Goal: Ask a question: Seek information or help from site administrators or community

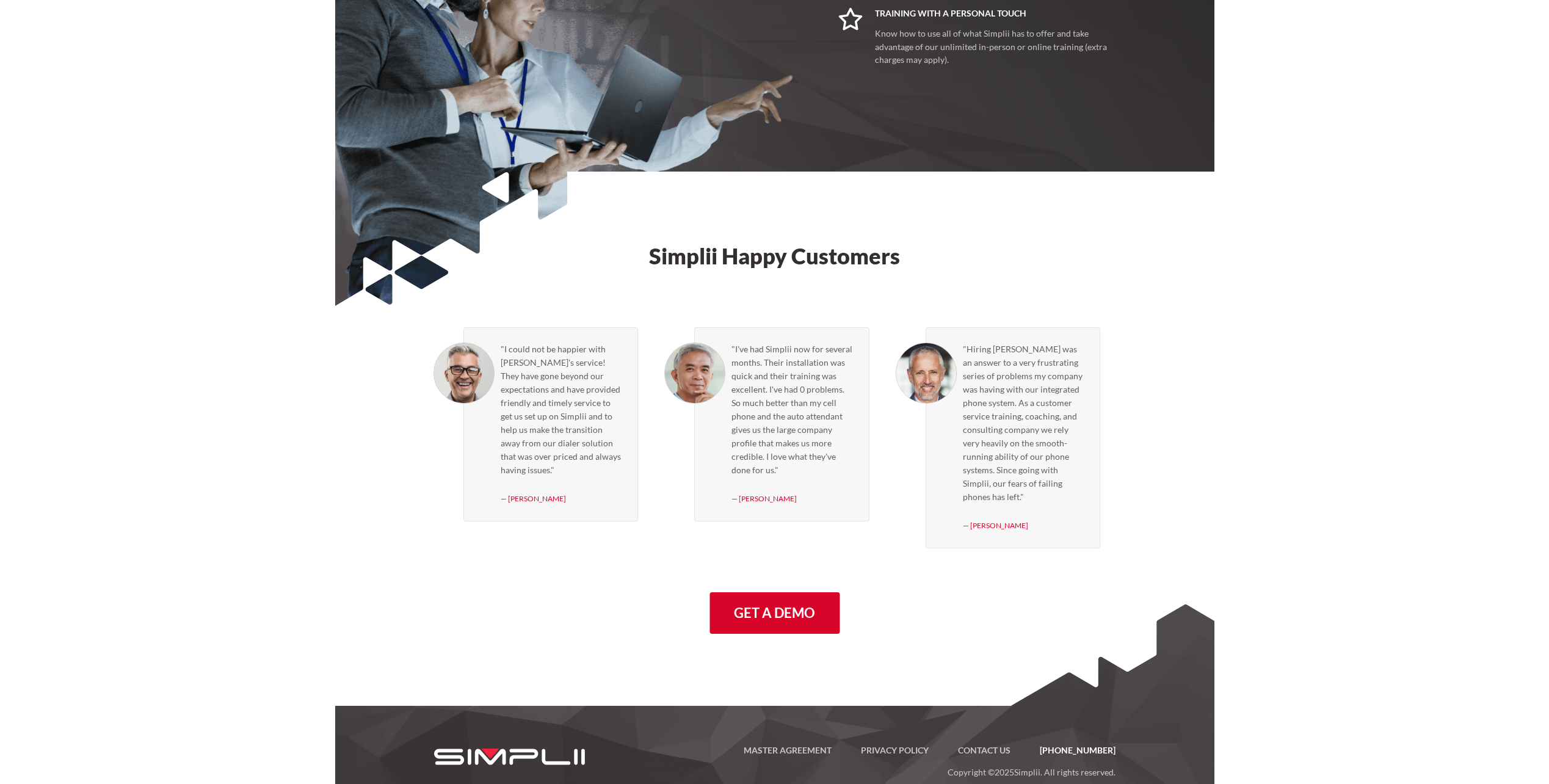
scroll to position [3246, 0]
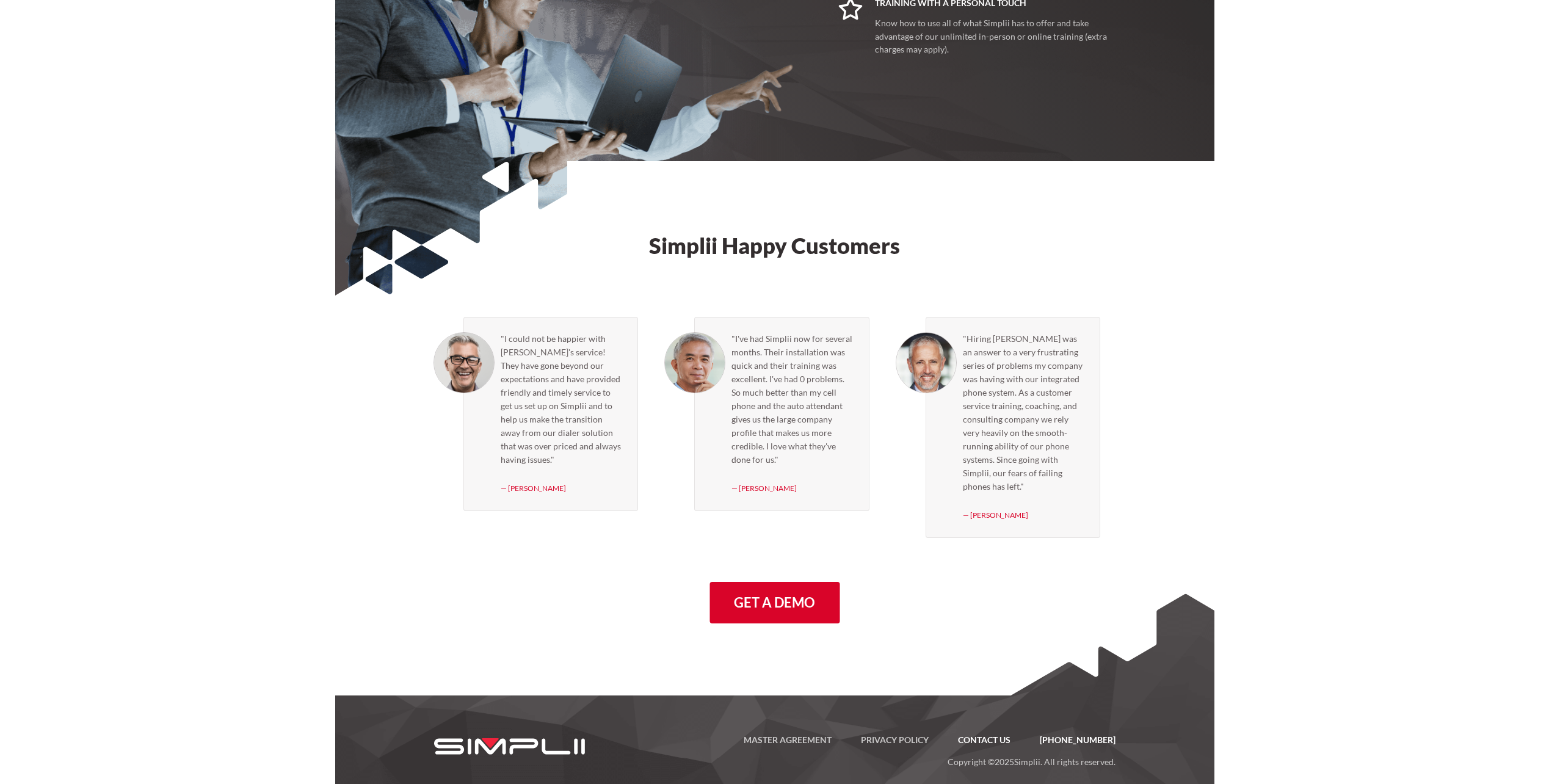
click at [1003, 732] on link "Contact US" at bounding box center [984, 739] width 82 height 14
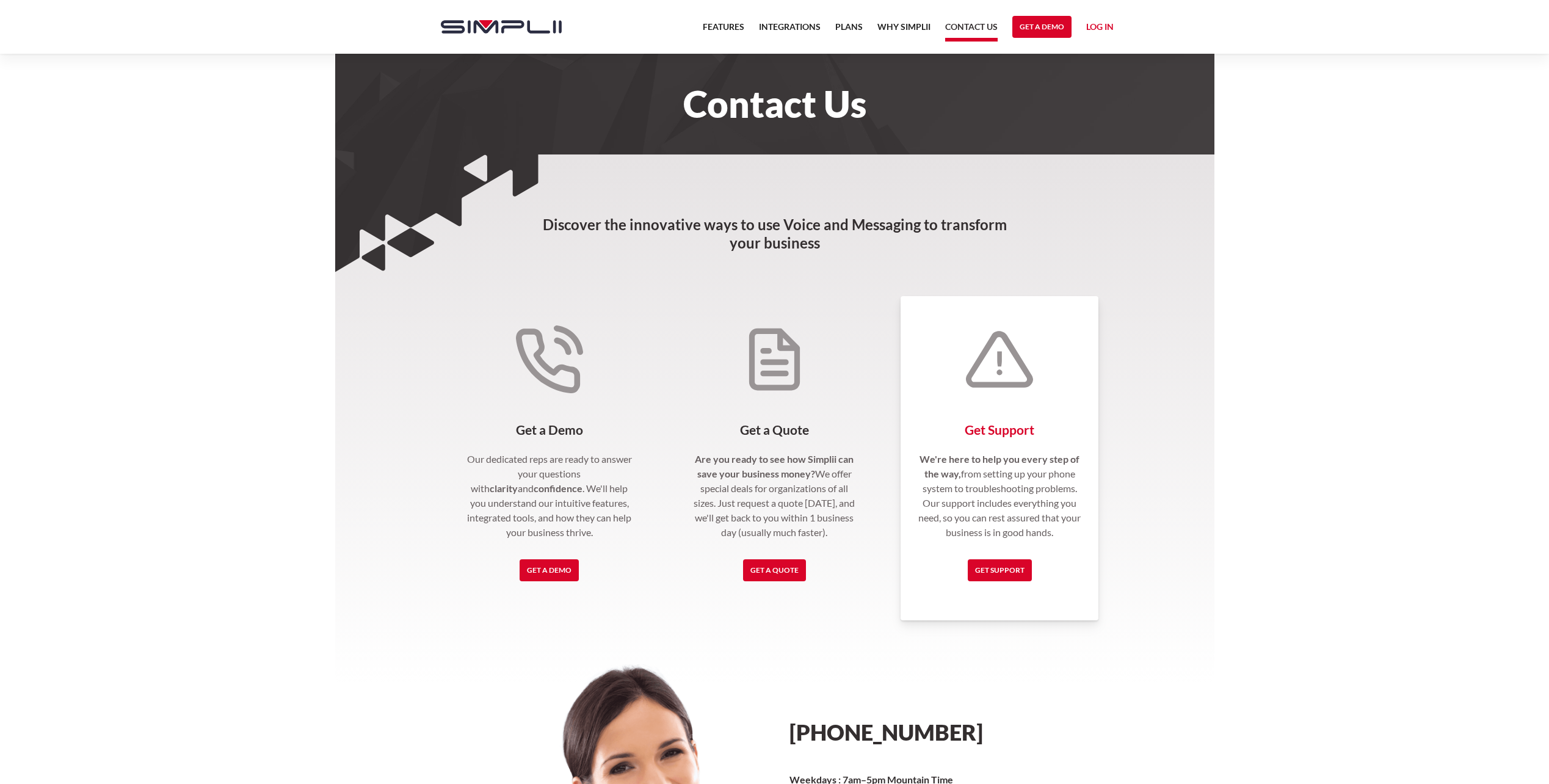
click at [1005, 403] on div "Get Support We're here to help you every step of the way, from setting up your …" at bounding box center [999, 458] width 199 height 324
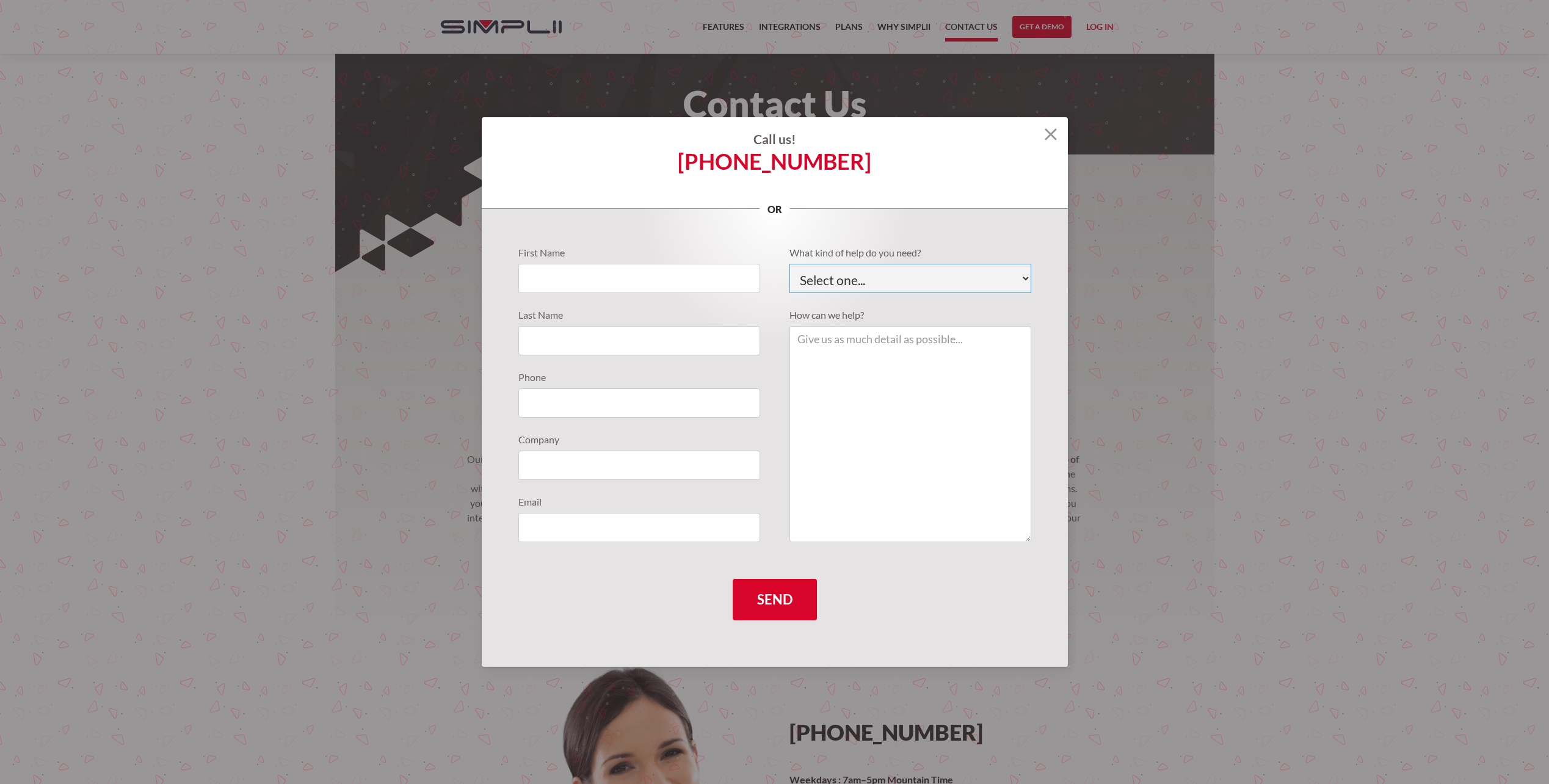
click at [1020, 273] on select "Select one... Technical Support Fusion App Support Sales Billing" at bounding box center [910, 278] width 242 height 29
select select "Technical Support"
click at [790, 264] on select "Select one... Technical Support Fusion App Support Sales Billing" at bounding box center [910, 278] width 242 height 29
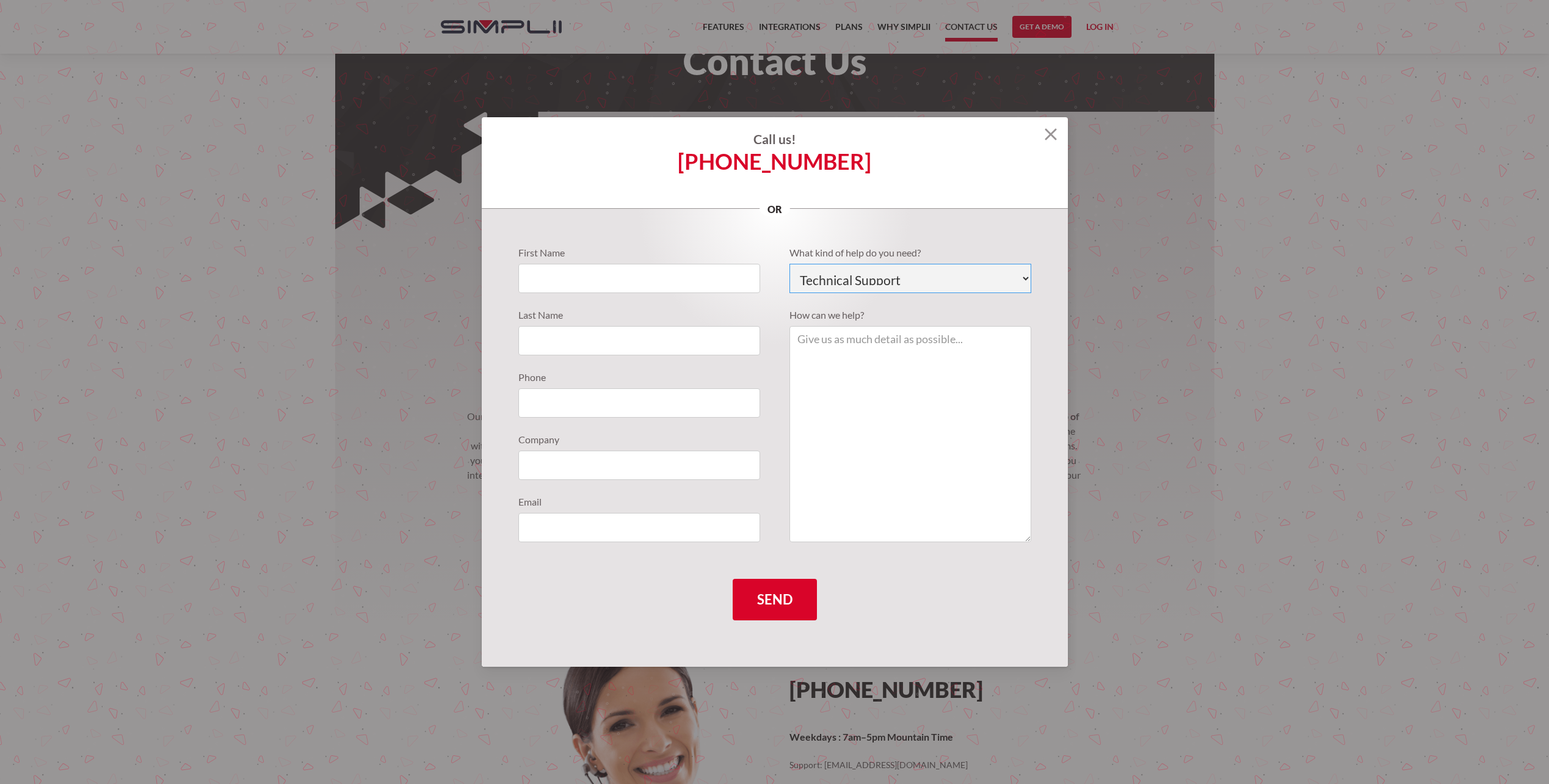
scroll to position [61, 0]
